Goal: Information Seeking & Learning: Learn about a topic

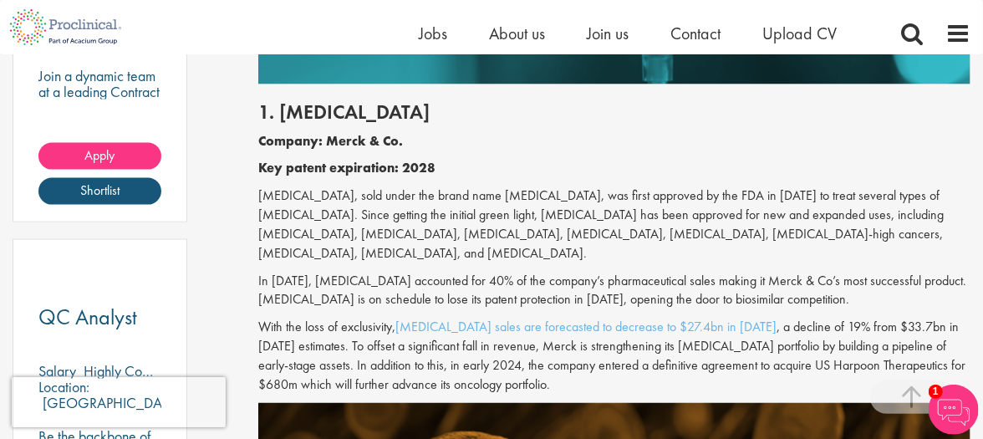
scroll to position [1125, 0]
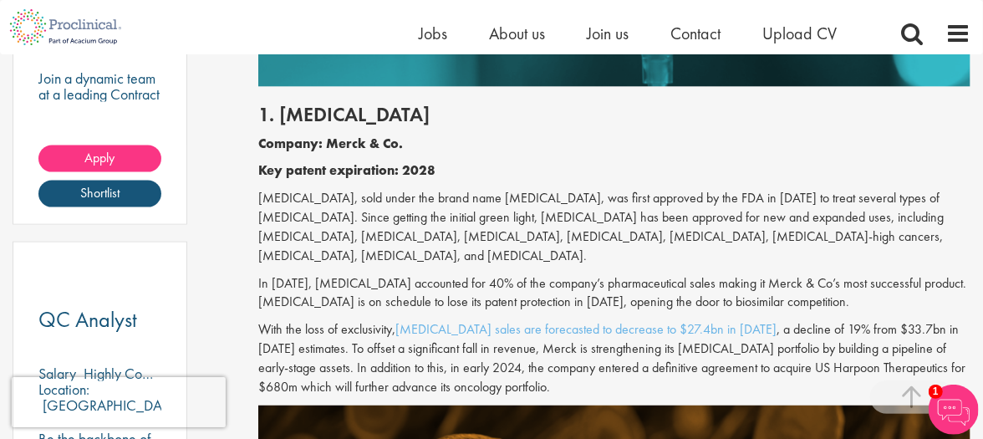
click at [921, 113] on h2 "1. [MEDICAL_DATA]" at bounding box center [614, 115] width 712 height 22
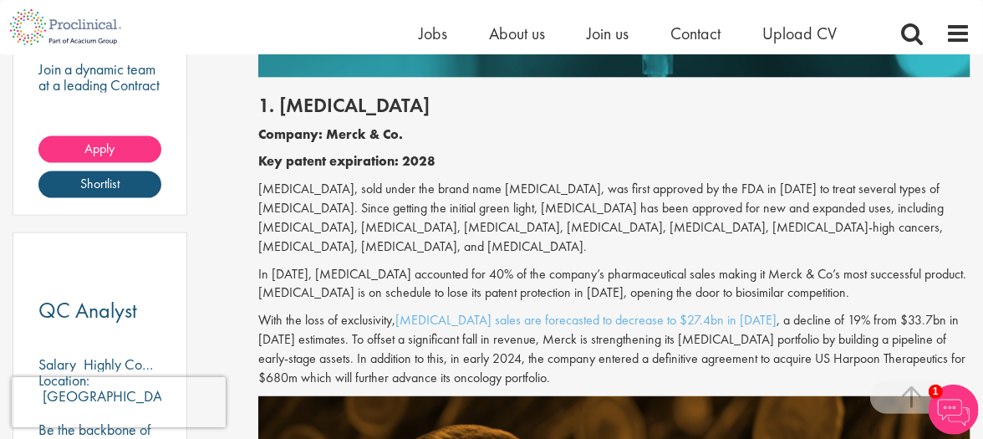
scroll to position [1135, 0]
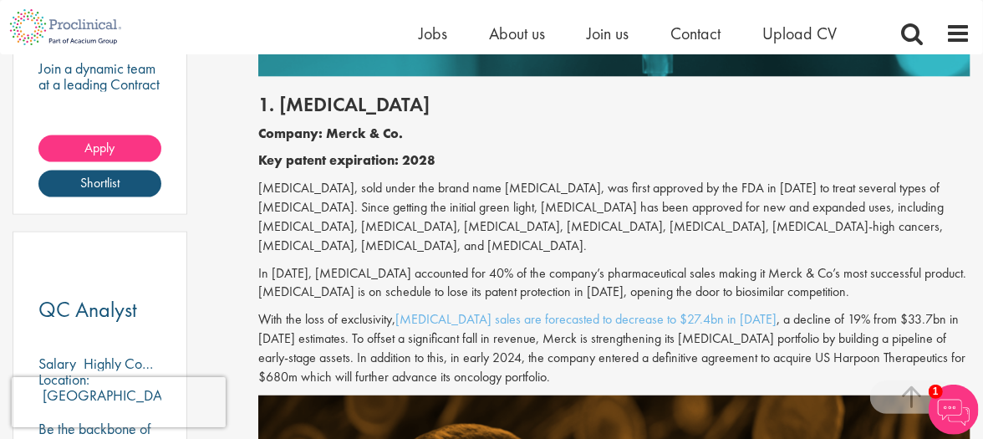
click at [926, 113] on h2 "1. [MEDICAL_DATA]" at bounding box center [614, 105] width 712 height 22
click at [941, 106] on h2 "1. [MEDICAL_DATA]" at bounding box center [614, 105] width 712 height 22
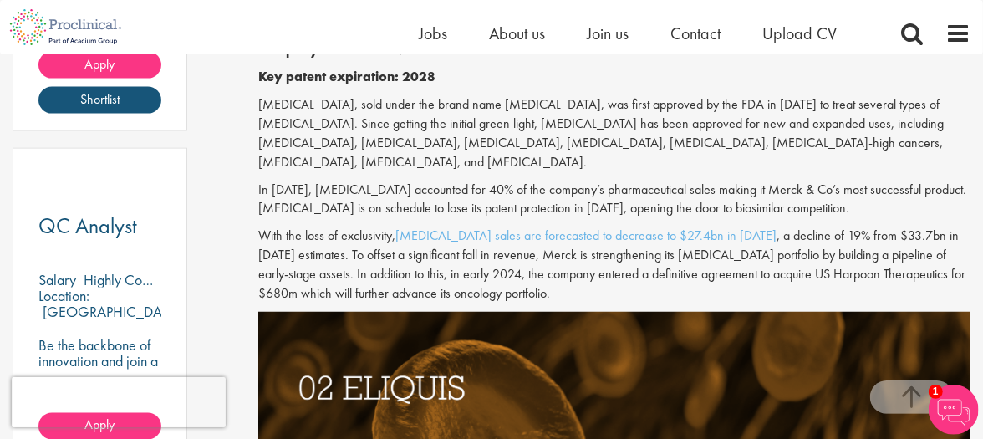
scroll to position [1227, 0]
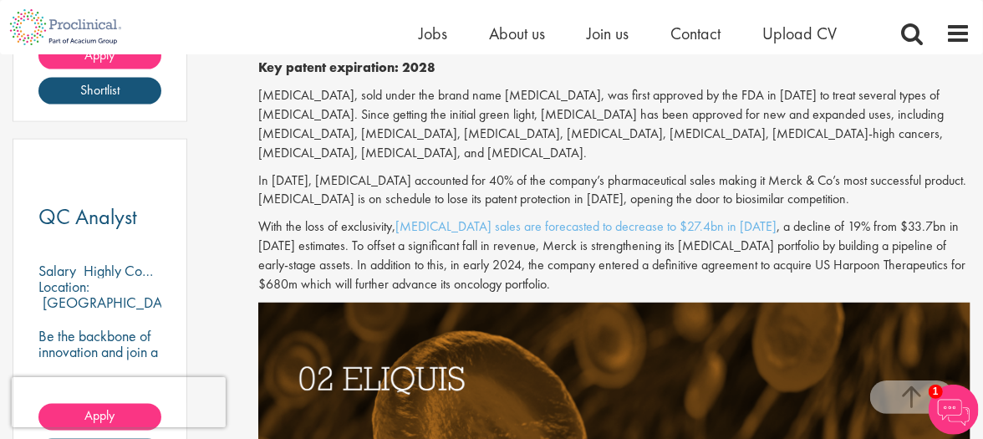
click at [957, 154] on p "[MEDICAL_DATA], sold under the brand name [MEDICAL_DATA], was first approved by…" at bounding box center [614, 124] width 712 height 76
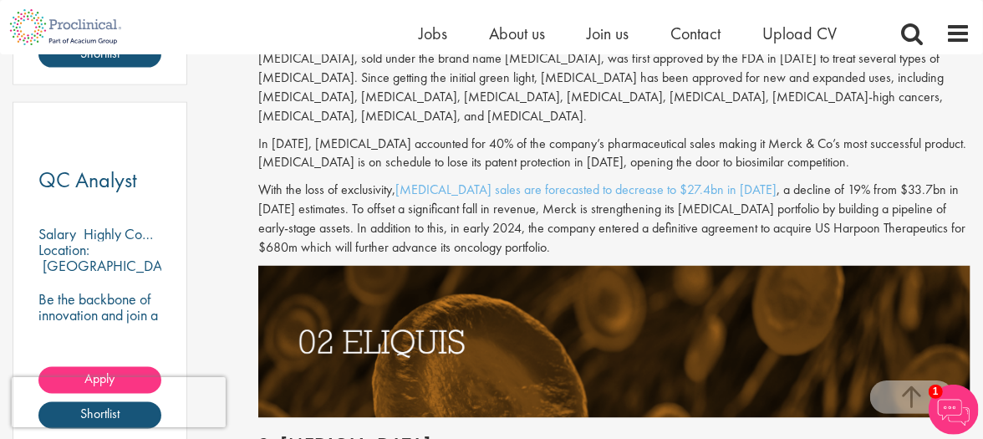
scroll to position [1278, 0]
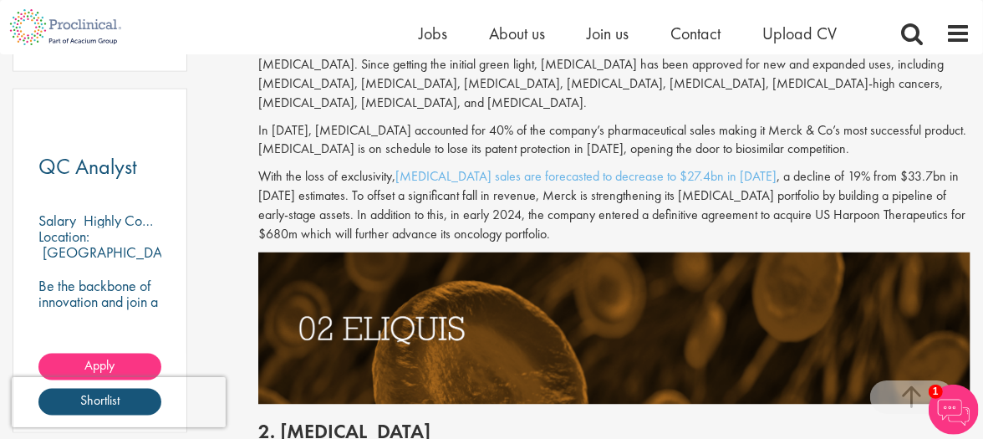
click at [954, 235] on p "With the loss of exclusivity, [MEDICAL_DATA] sales are forecasted to decrease t…" at bounding box center [614, 205] width 712 height 76
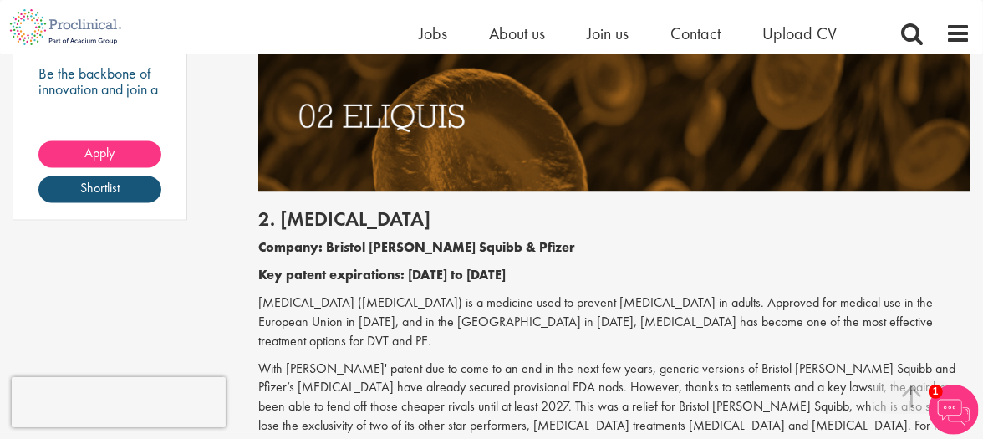
scroll to position [1491, 0]
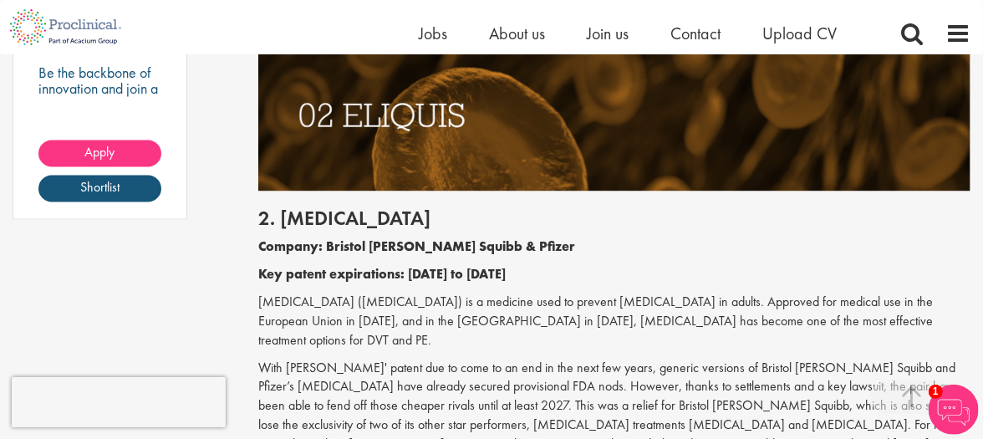
drag, startPoint x: 944, startPoint y: 233, endPoint x: 926, endPoint y: 227, distance: 19.6
click at [926, 227] on div "2. [MEDICAL_DATA] Company: Bristol [PERSON_NAME] Squibb & Pfizer Key patent exp…" at bounding box center [614, 336] width 737 height 291
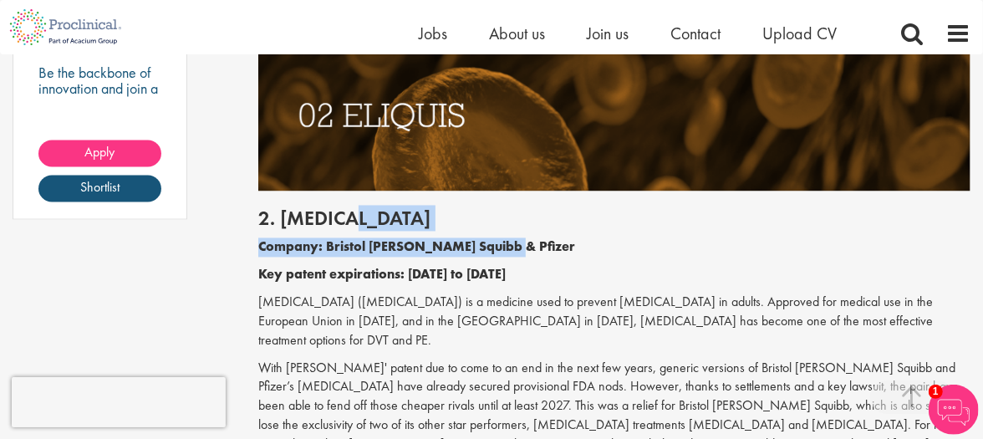
click at [926, 230] on div "2. [MEDICAL_DATA] Company: Bristol [PERSON_NAME] Squibb & Pfizer Key patent exp…" at bounding box center [614, 336] width 737 height 291
click at [926, 233] on div "2. [MEDICAL_DATA] Company: Bristol [PERSON_NAME] Squibb & Pfizer Key patent exp…" at bounding box center [614, 336] width 737 height 291
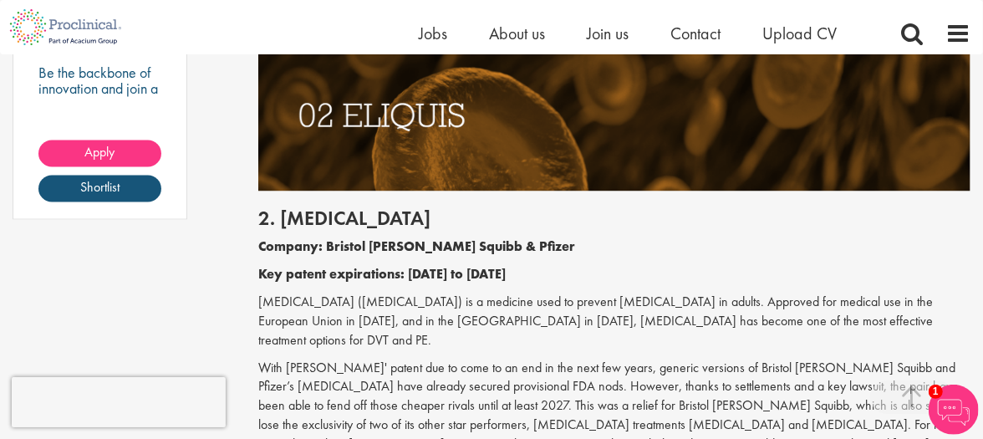
click at [916, 226] on h2 "2. [MEDICAL_DATA]" at bounding box center [614, 219] width 712 height 22
click at [940, 221] on h2 "2. [MEDICAL_DATA]" at bounding box center [614, 219] width 712 height 22
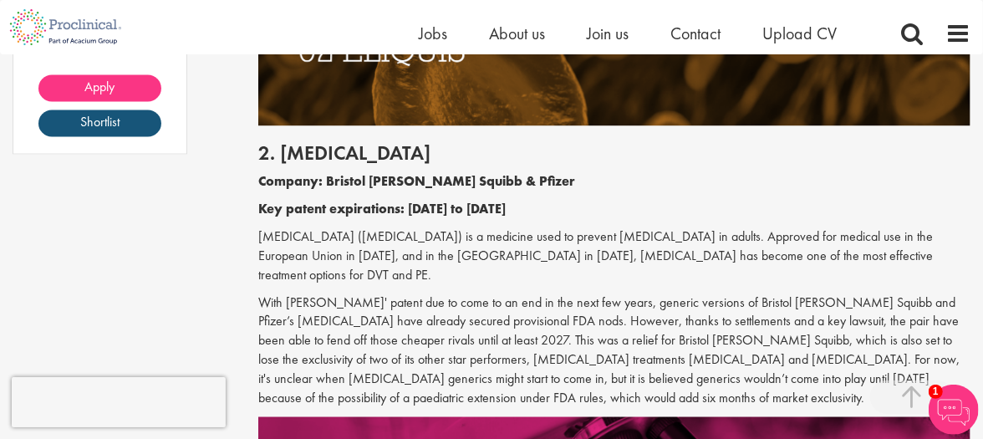
click at [934, 173] on p "Company: Bristol [PERSON_NAME] Squibb & Pfizer" at bounding box center [614, 182] width 712 height 19
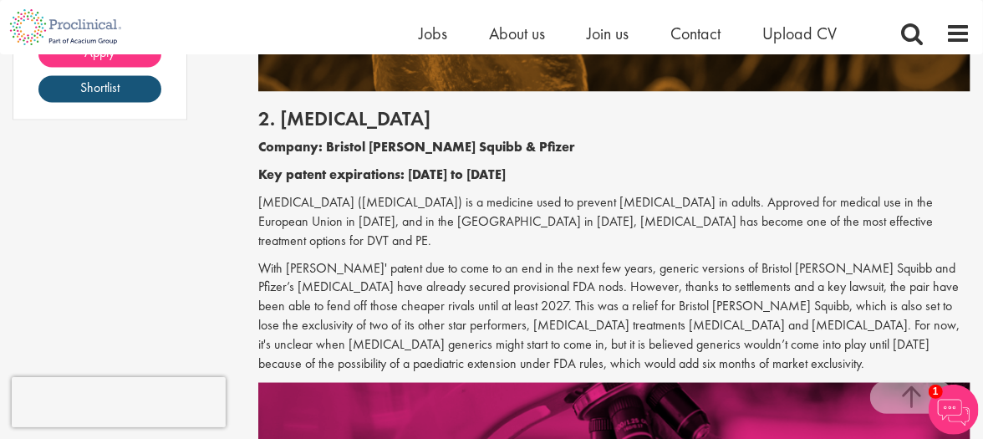
click at [919, 127] on h2 "2. [MEDICAL_DATA]" at bounding box center [614, 119] width 712 height 22
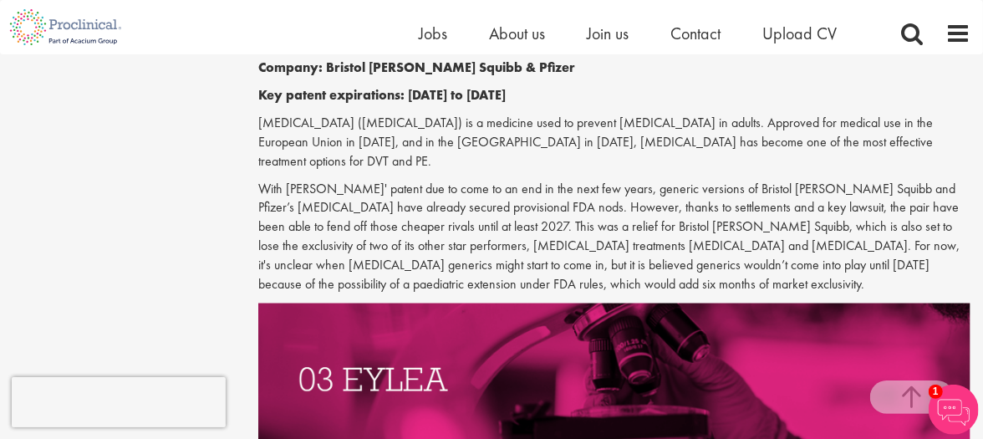
scroll to position [1671, 0]
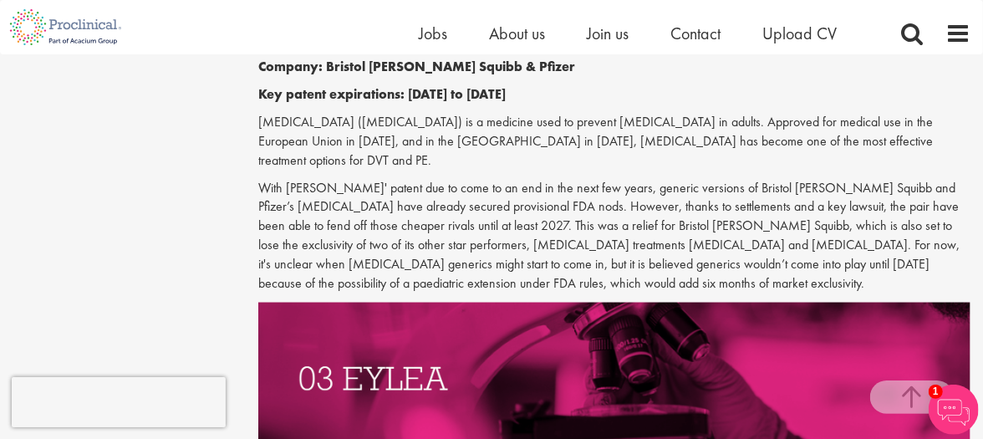
click at [925, 265] on p "With [PERSON_NAME]' patent due to come to an end in the next few years, generic…" at bounding box center [614, 236] width 712 height 115
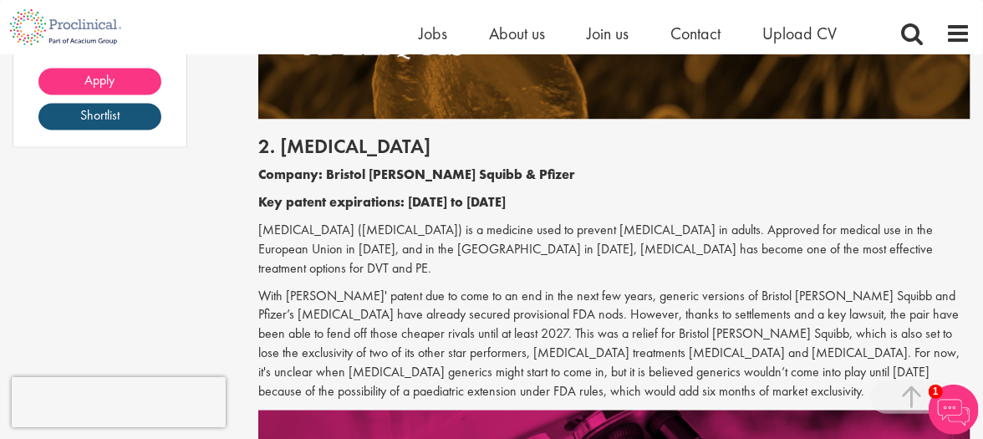
scroll to position [1563, 0]
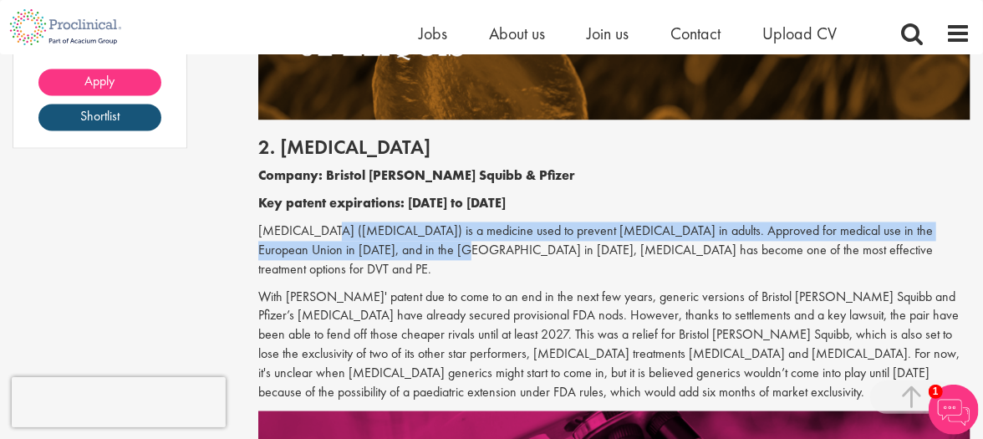
drag, startPoint x: 315, startPoint y: 232, endPoint x: 367, endPoint y: 245, distance: 53.3
click at [367, 245] on p "[MEDICAL_DATA] ([MEDICAL_DATA]) is a medicine used to prevent [MEDICAL_DATA] in…" at bounding box center [614, 251] width 712 height 58
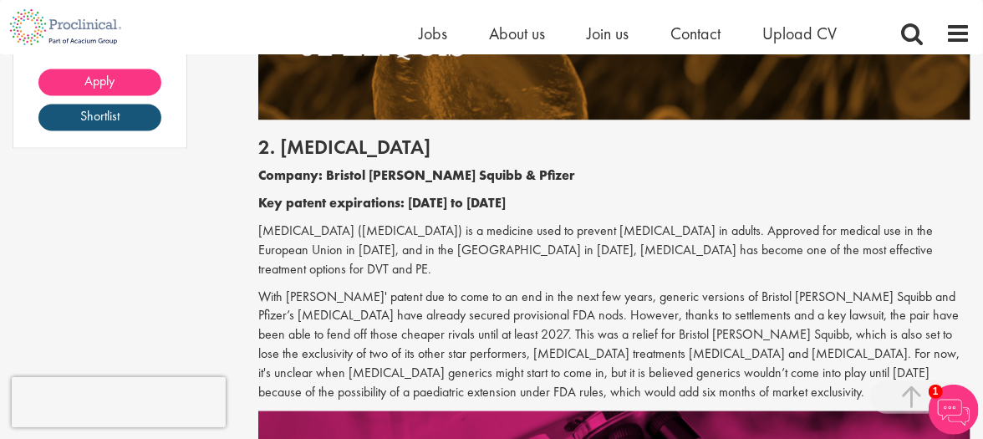
click at [725, 145] on h2 "2. [MEDICAL_DATA]" at bounding box center [614, 147] width 712 height 22
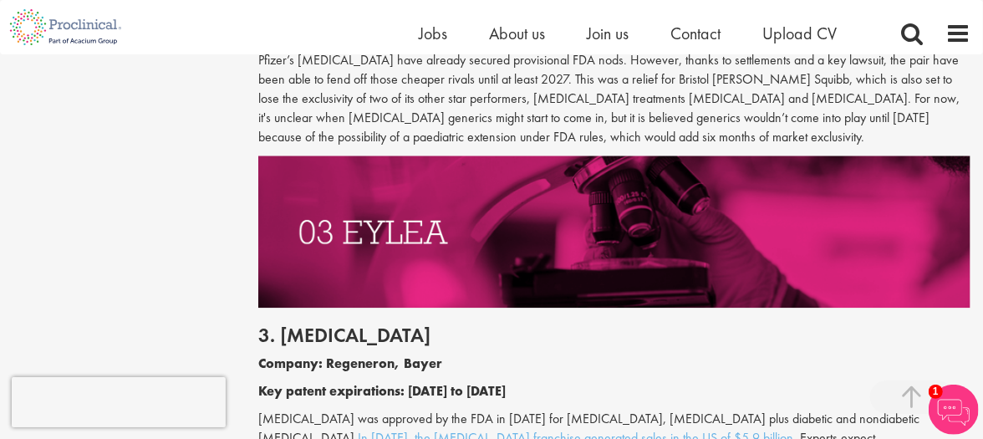
scroll to position [1834, 0]
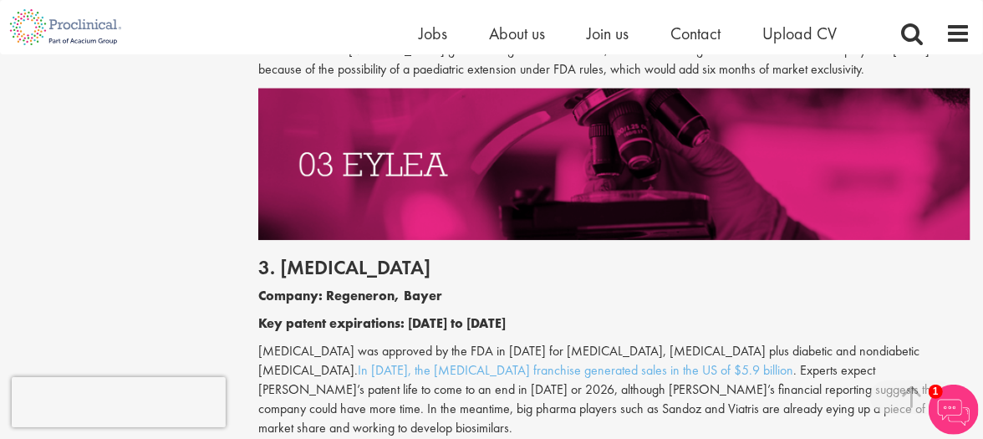
click at [552, 287] on p "Company: Regeneron, Bayer" at bounding box center [614, 296] width 712 height 19
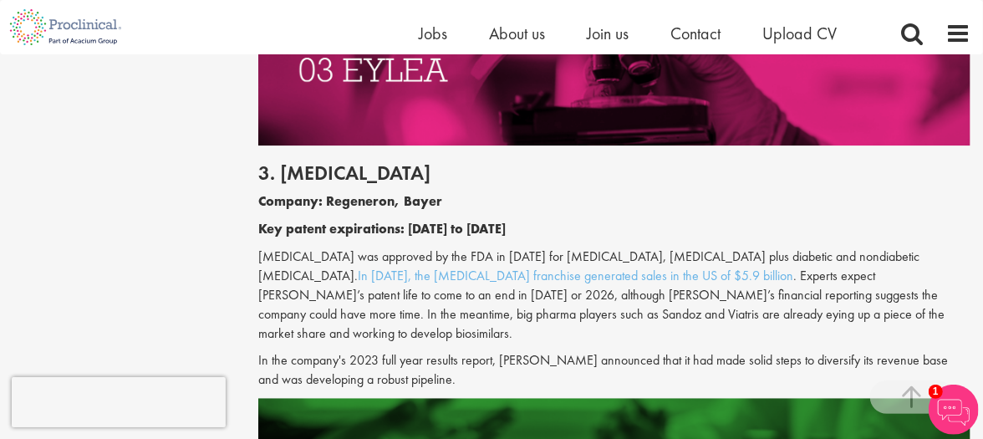
scroll to position [1991, 0]
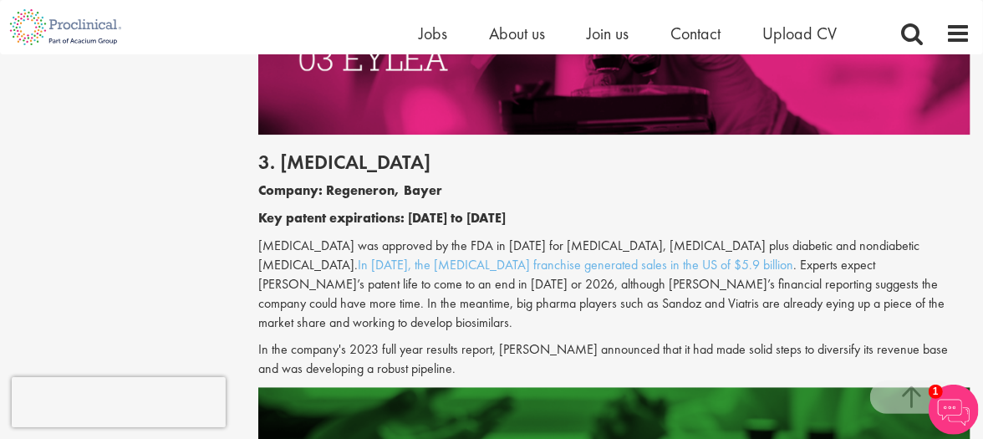
click at [353, 181] on b "Company: Regeneron, Bayer" at bounding box center [350, 190] width 184 height 18
drag, startPoint x: 353, startPoint y: 164, endPoint x: 543, endPoint y: 169, distance: 190.7
click at [543, 181] on p "Company: Regeneron, Bayer" at bounding box center [614, 190] width 712 height 19
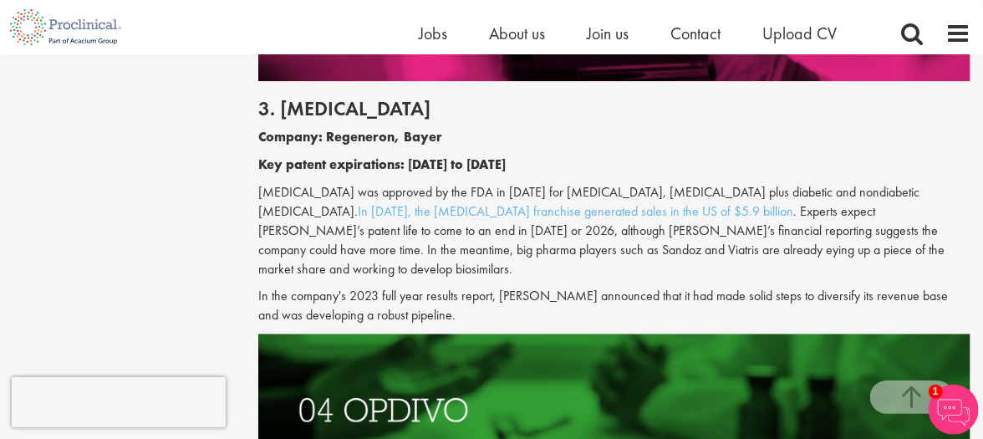
scroll to position [2058, 0]
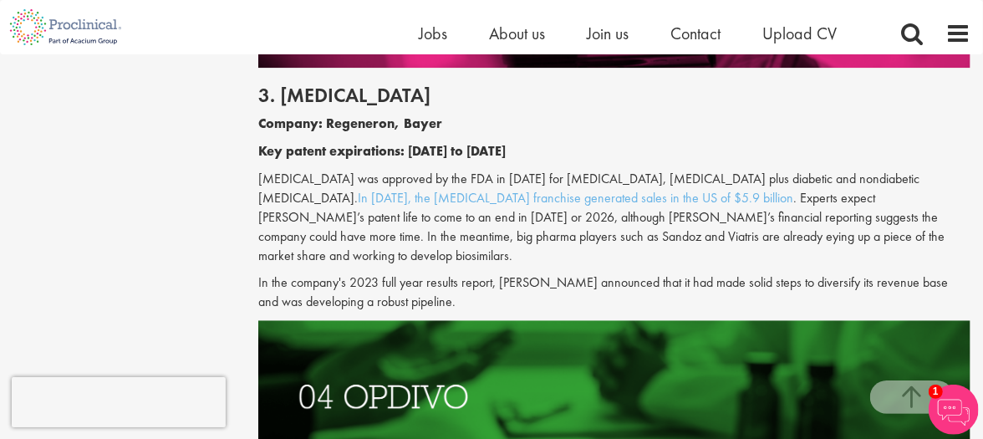
click at [581, 273] on p "In the company's 2023 full year results report, [PERSON_NAME] announced that it…" at bounding box center [614, 292] width 712 height 38
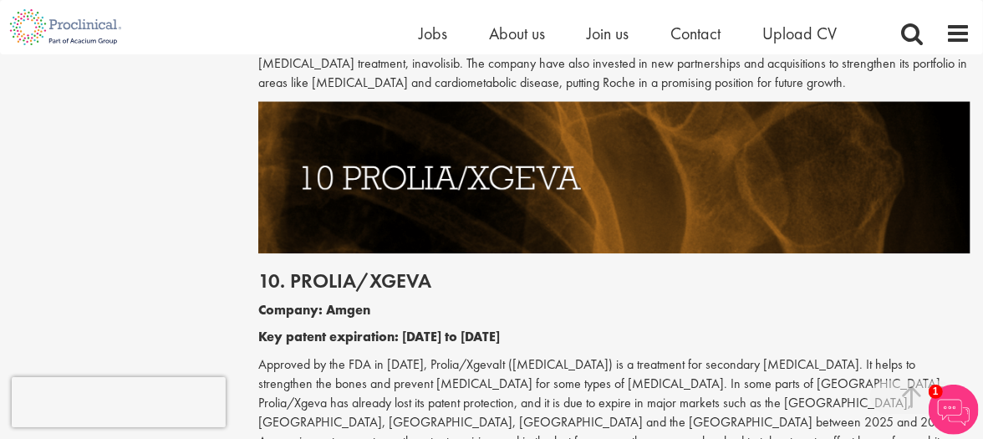
scroll to position [4988, 0]
